Goal: Task Accomplishment & Management: Manage account settings

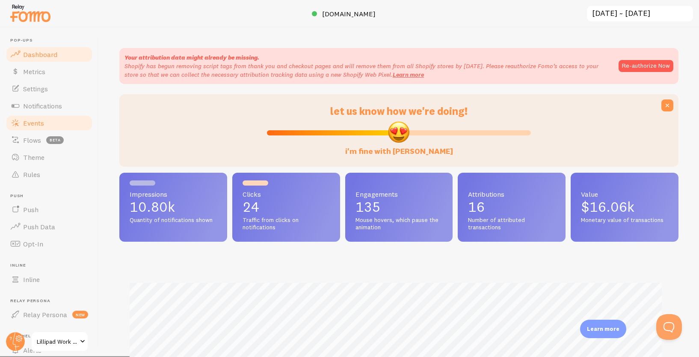
click at [47, 119] on link "Events" at bounding box center [49, 122] width 88 height 17
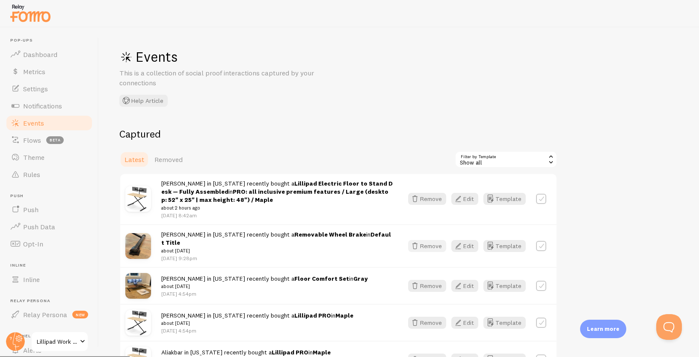
click at [435, 240] on button "Remove" at bounding box center [427, 246] width 38 height 12
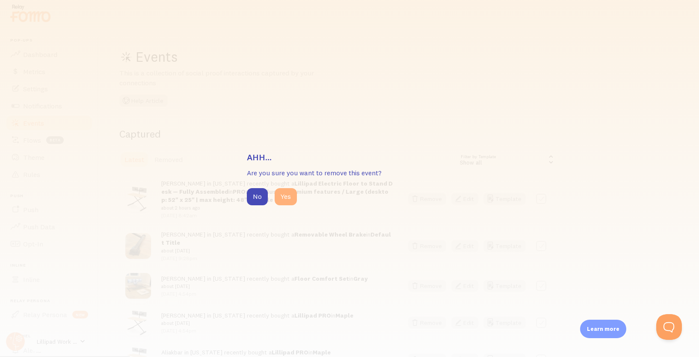
click at [285, 194] on button "Yes" at bounding box center [286, 196] width 22 height 17
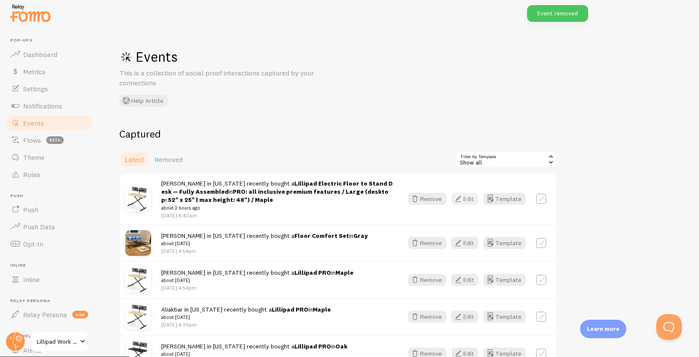
click at [463, 196] on icon "button" at bounding box center [458, 198] width 10 height 10
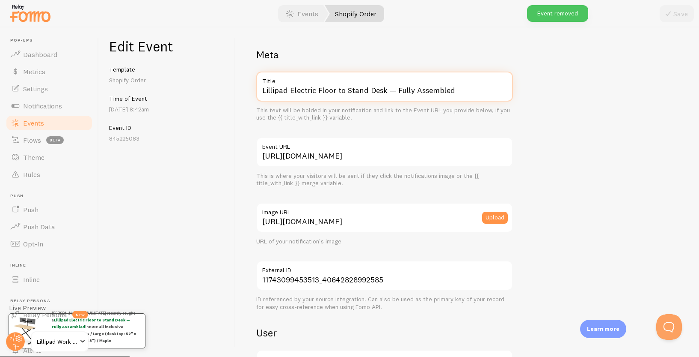
drag, startPoint x: 288, startPoint y: 89, endPoint x: 417, endPoint y: 101, distance: 128.9
click at [417, 101] on input "Lillipad Electric Floor to Stand Desk — Fully Assembled" at bounding box center [384, 86] width 257 height 30
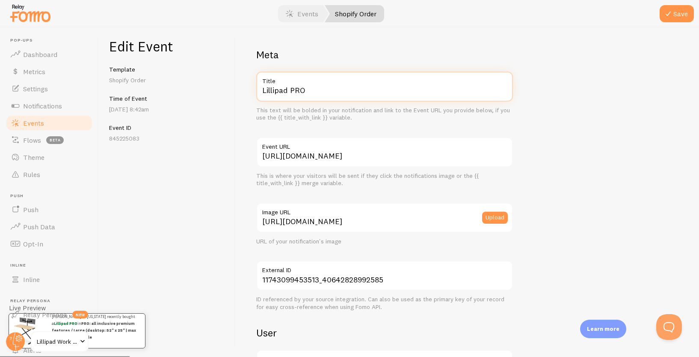
scroll to position [475, 0]
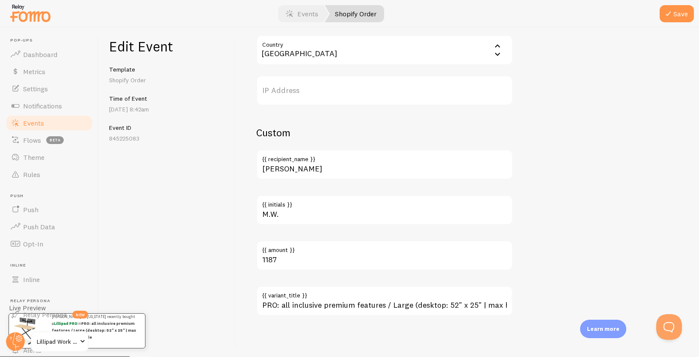
type input "Lillipad PRO"
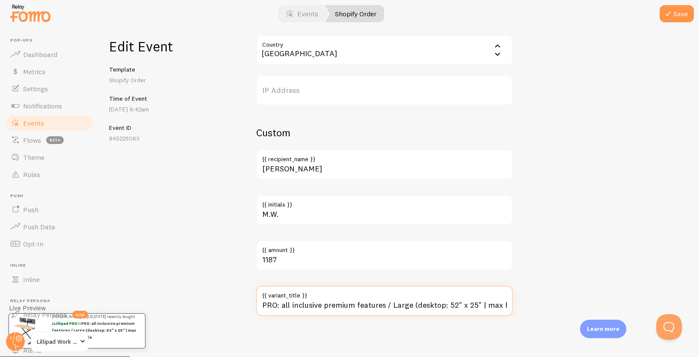
click at [290, 303] on input "PRO: all inclusive premium features / Large (desktop: 52" x 25" | max height: 4…" at bounding box center [384, 300] width 257 height 30
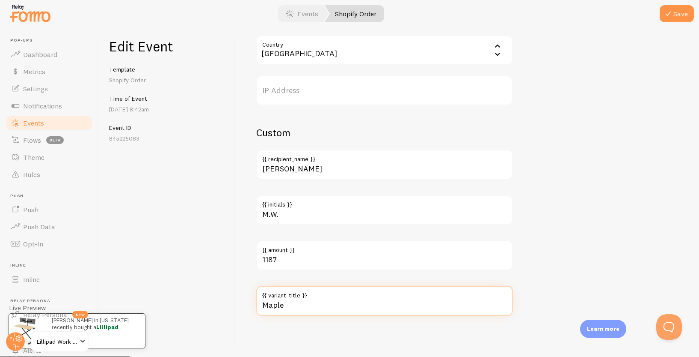
type input "Maple"
click at [660, 5] on button "Save" at bounding box center [677, 13] width 34 height 17
